Goal: Task Accomplishment & Management: Manage account settings

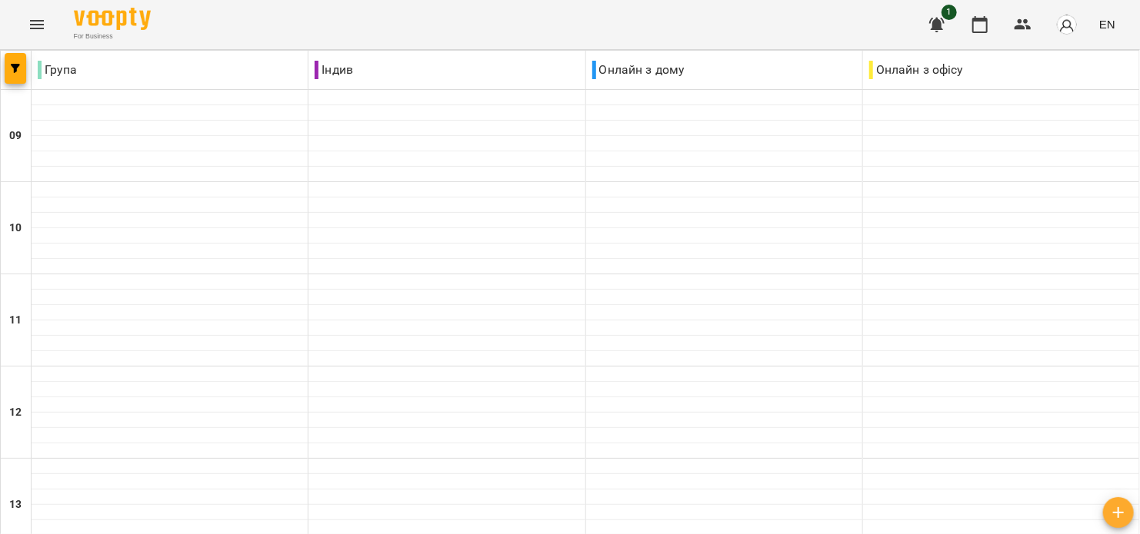
scroll to position [615, 0]
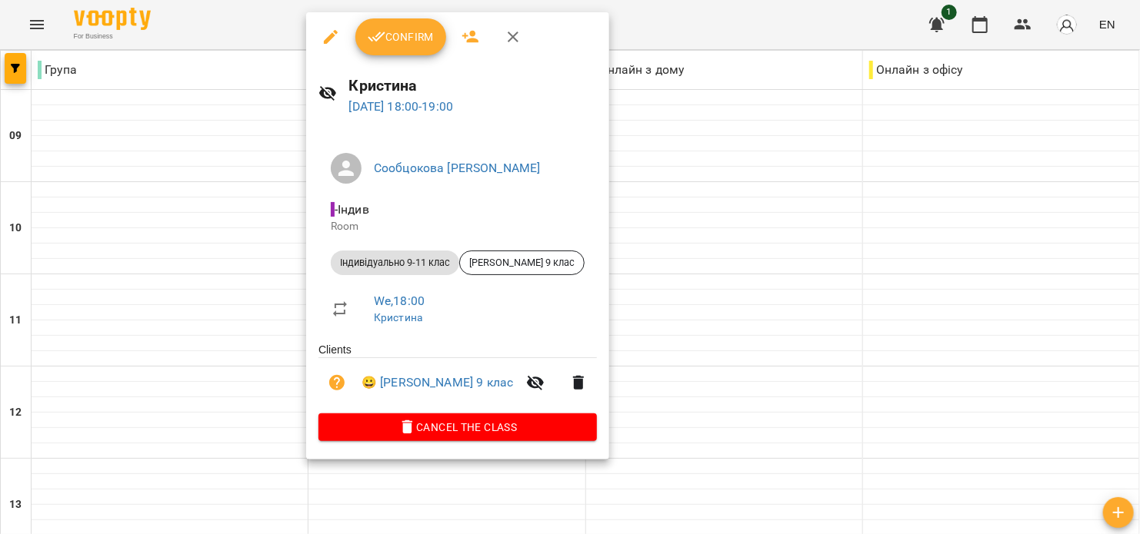
click at [393, 43] on span "Confirm" at bounding box center [401, 37] width 66 height 18
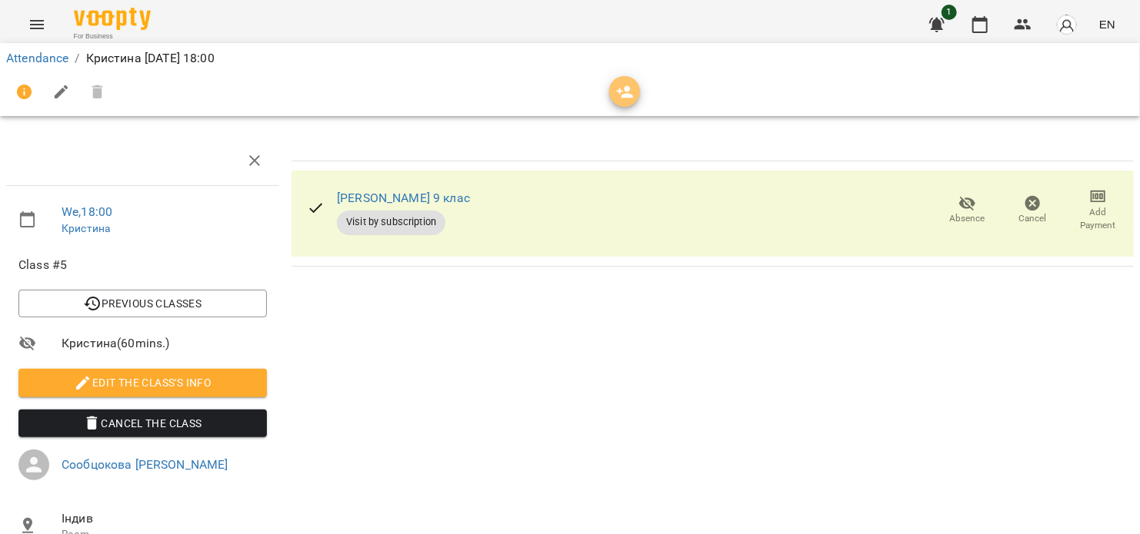
click at [627, 95] on icon "button" at bounding box center [625, 92] width 17 height 12
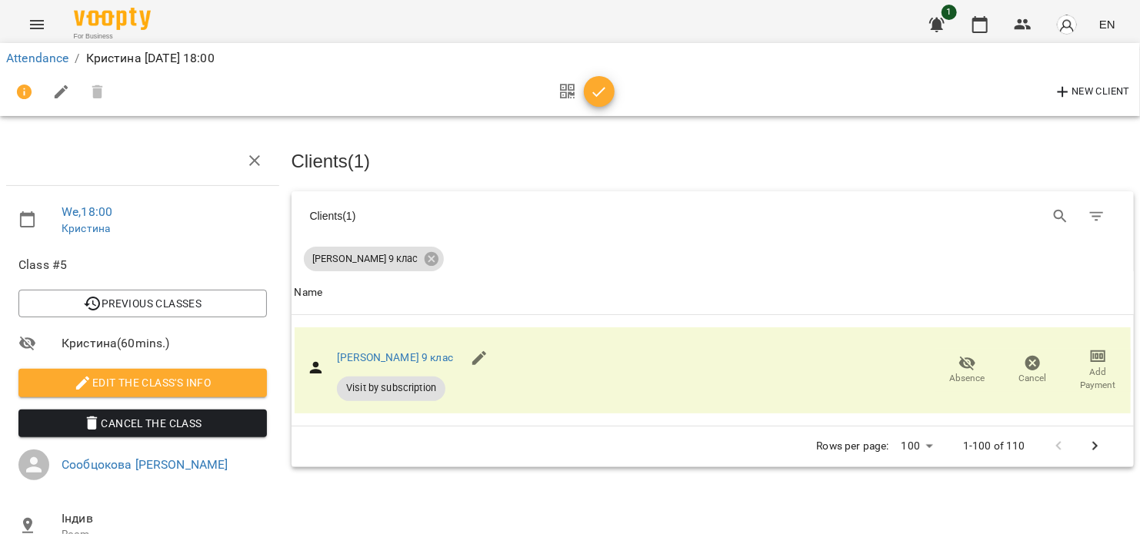
drag, startPoint x: 599, startPoint y: 88, endPoint x: 561, endPoint y: 80, distance: 39.2
click at [599, 88] on icon "button" at bounding box center [599, 92] width 18 height 18
